Goal: Obtain resource: Download file/media

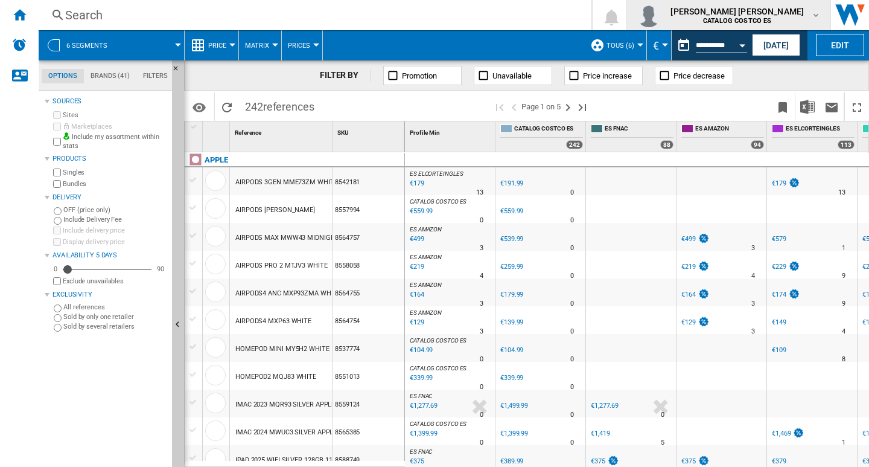
click at [814, 16] on md-icon "button" at bounding box center [816, 15] width 10 height 10
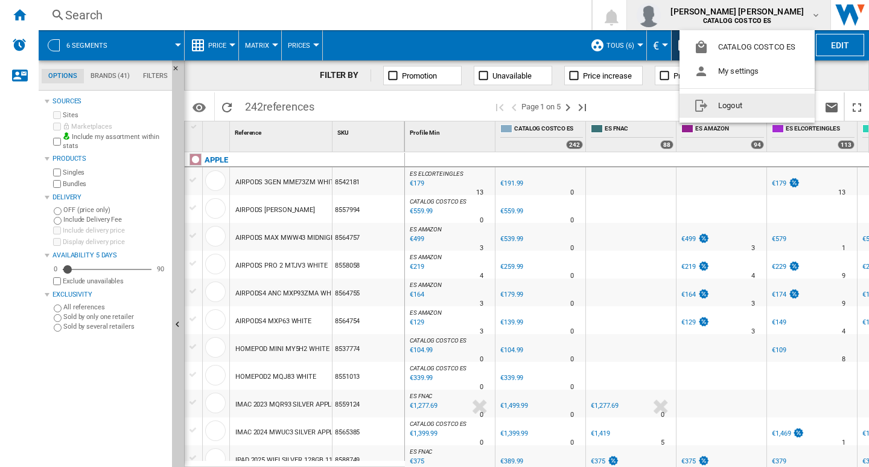
click at [715, 108] on button "Logout" at bounding box center [747, 106] width 135 height 24
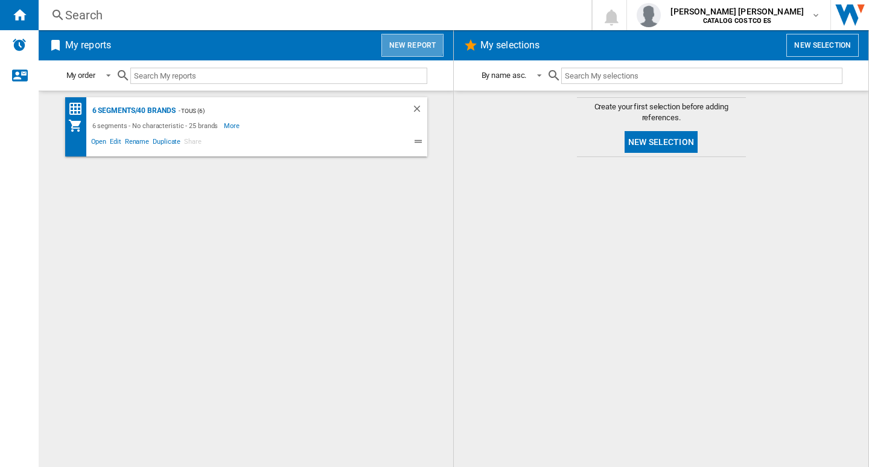
click at [408, 40] on button "New report" at bounding box center [413, 45] width 62 height 23
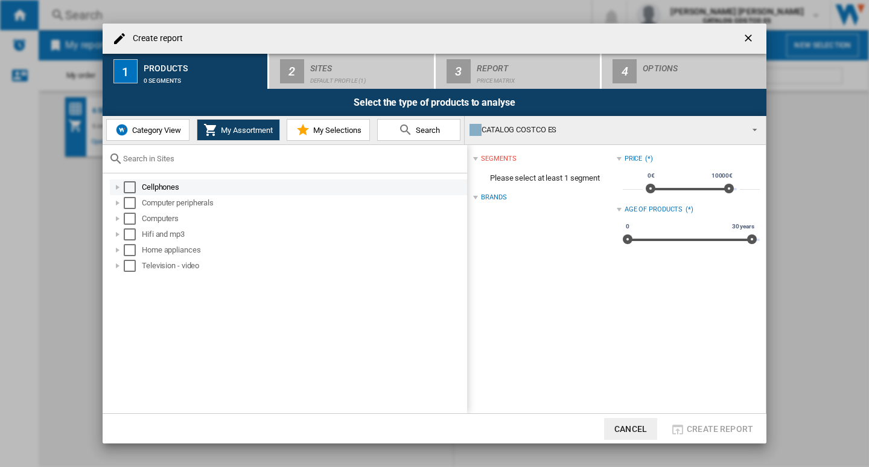
click at [132, 184] on div "Select" at bounding box center [130, 187] width 12 height 12
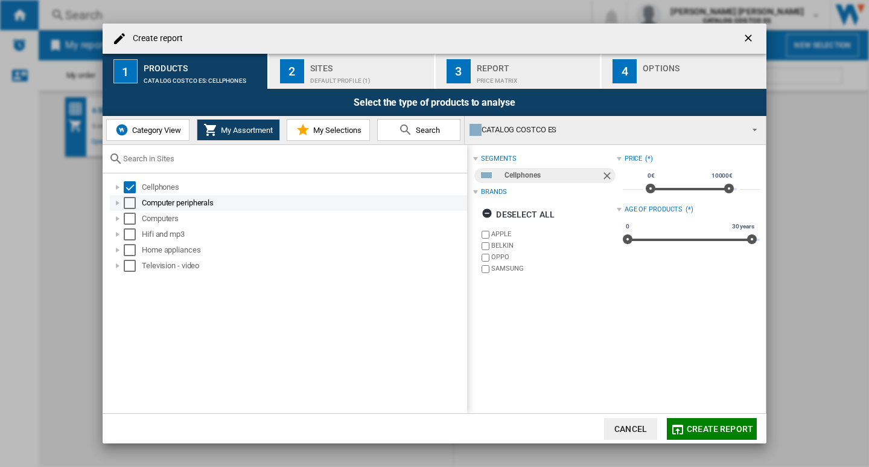
click at [128, 203] on div "Select" at bounding box center [130, 203] width 12 height 12
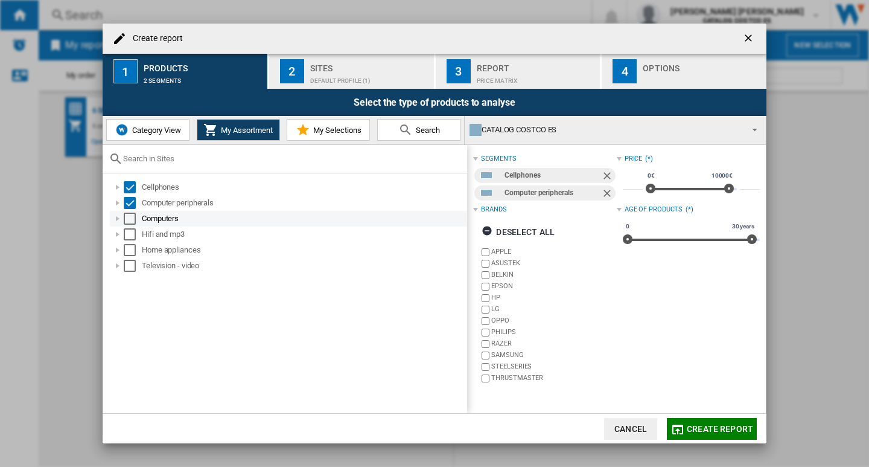
click at [129, 213] on div "Select" at bounding box center [130, 219] width 12 height 12
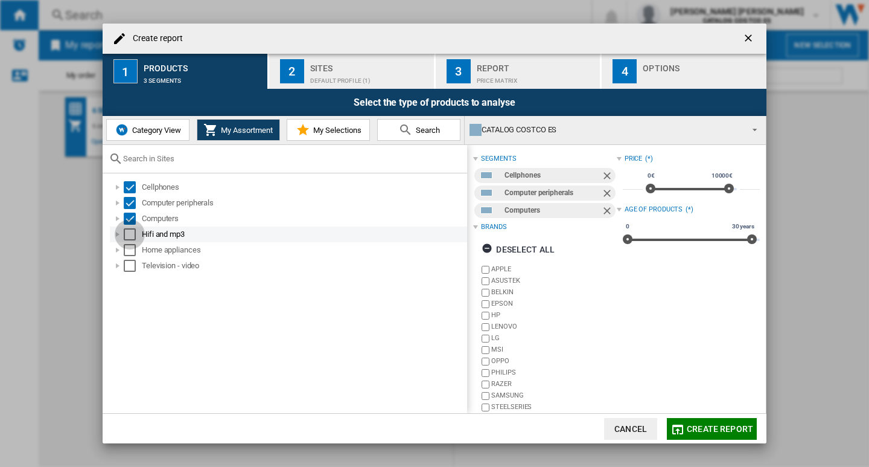
click at [129, 234] on div "Select" at bounding box center [130, 234] width 12 height 12
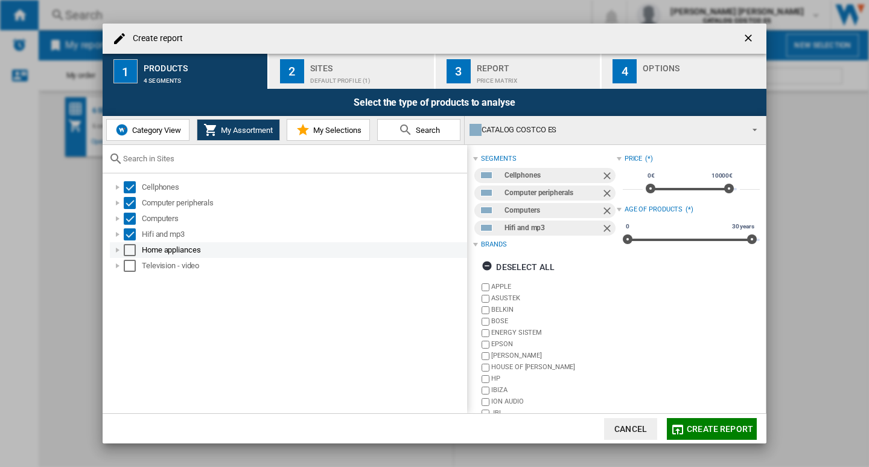
click at [129, 251] on div "Select" at bounding box center [130, 250] width 12 height 12
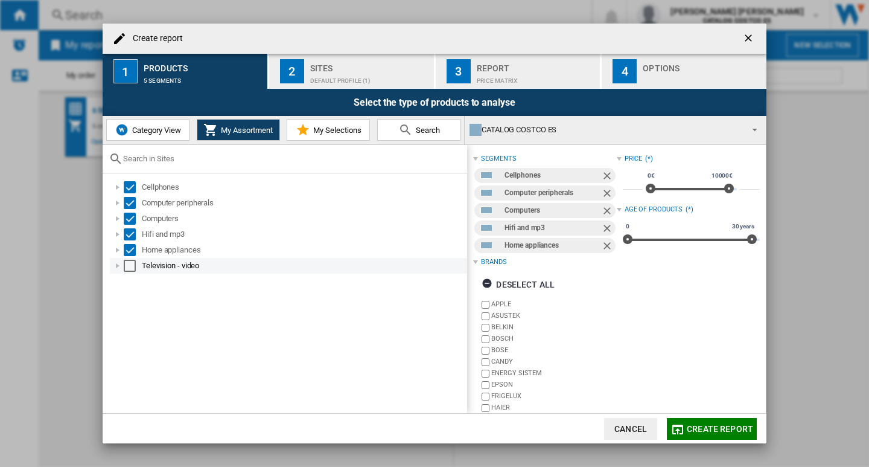
click at [127, 264] on div "Select" at bounding box center [130, 266] width 12 height 12
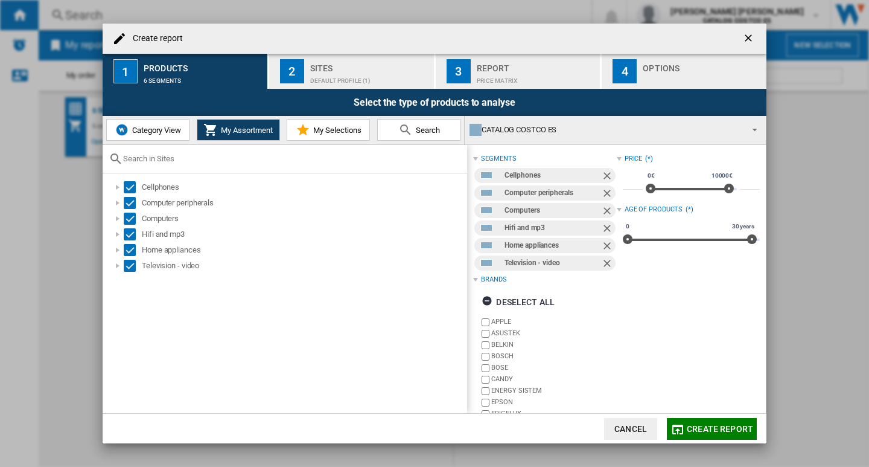
click at [325, 71] on div "Default profile (1)" at bounding box center [369, 77] width 119 height 13
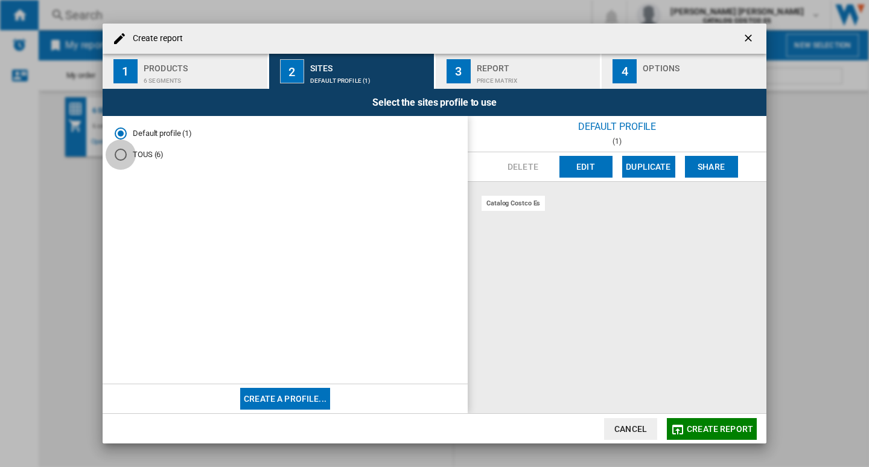
click at [120, 158] on div "TOUS (6)" at bounding box center [121, 155] width 12 height 12
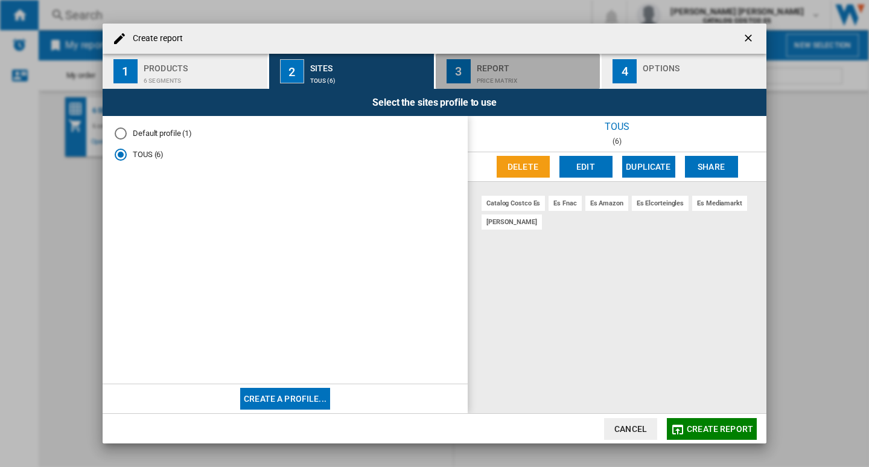
click at [517, 71] on div "Price Matrix" at bounding box center [536, 77] width 119 height 13
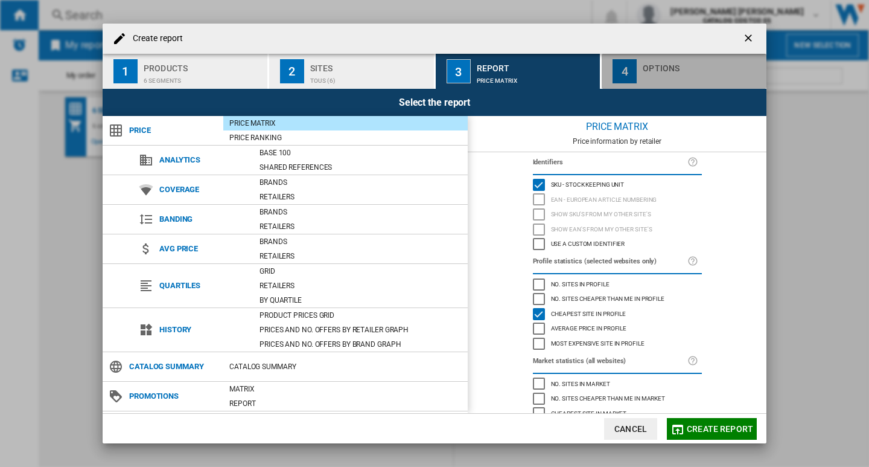
click at [635, 71] on div "4" at bounding box center [625, 71] width 24 height 24
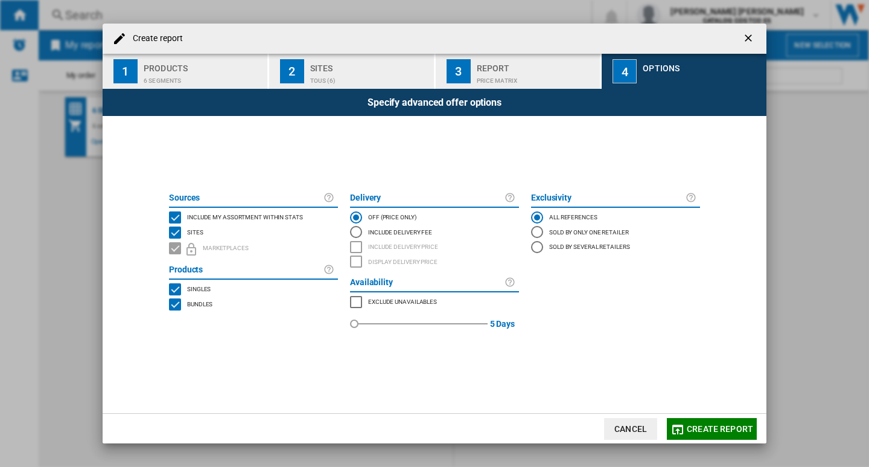
click at [704, 426] on button "Create report" at bounding box center [712, 429] width 90 height 22
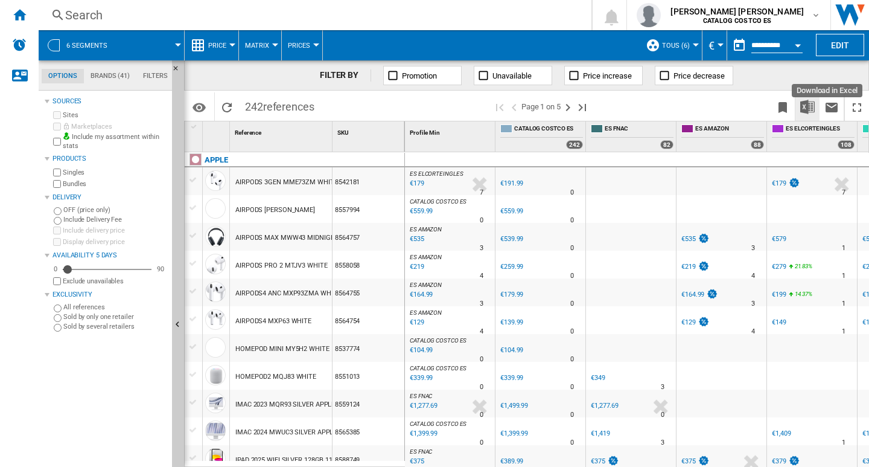
click at [809, 103] on img "Download in Excel" at bounding box center [808, 107] width 14 height 14
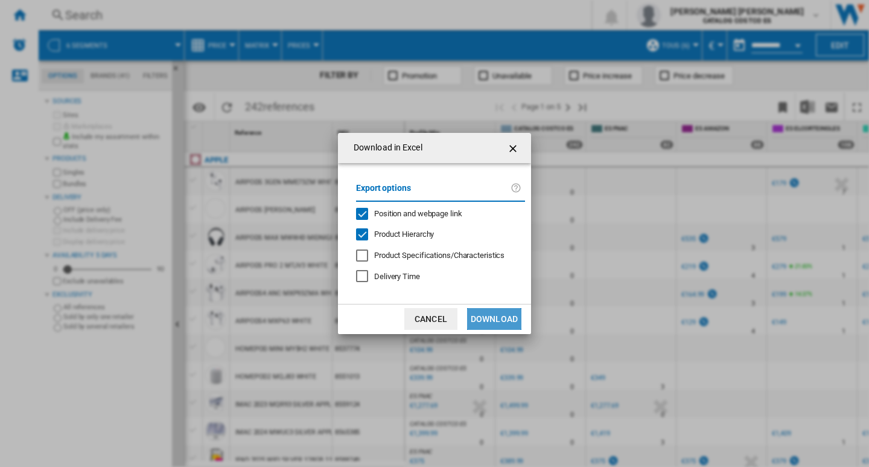
click at [496, 315] on button "Download" at bounding box center [494, 319] width 54 height 22
